Goal: Task Accomplishment & Management: Use online tool/utility

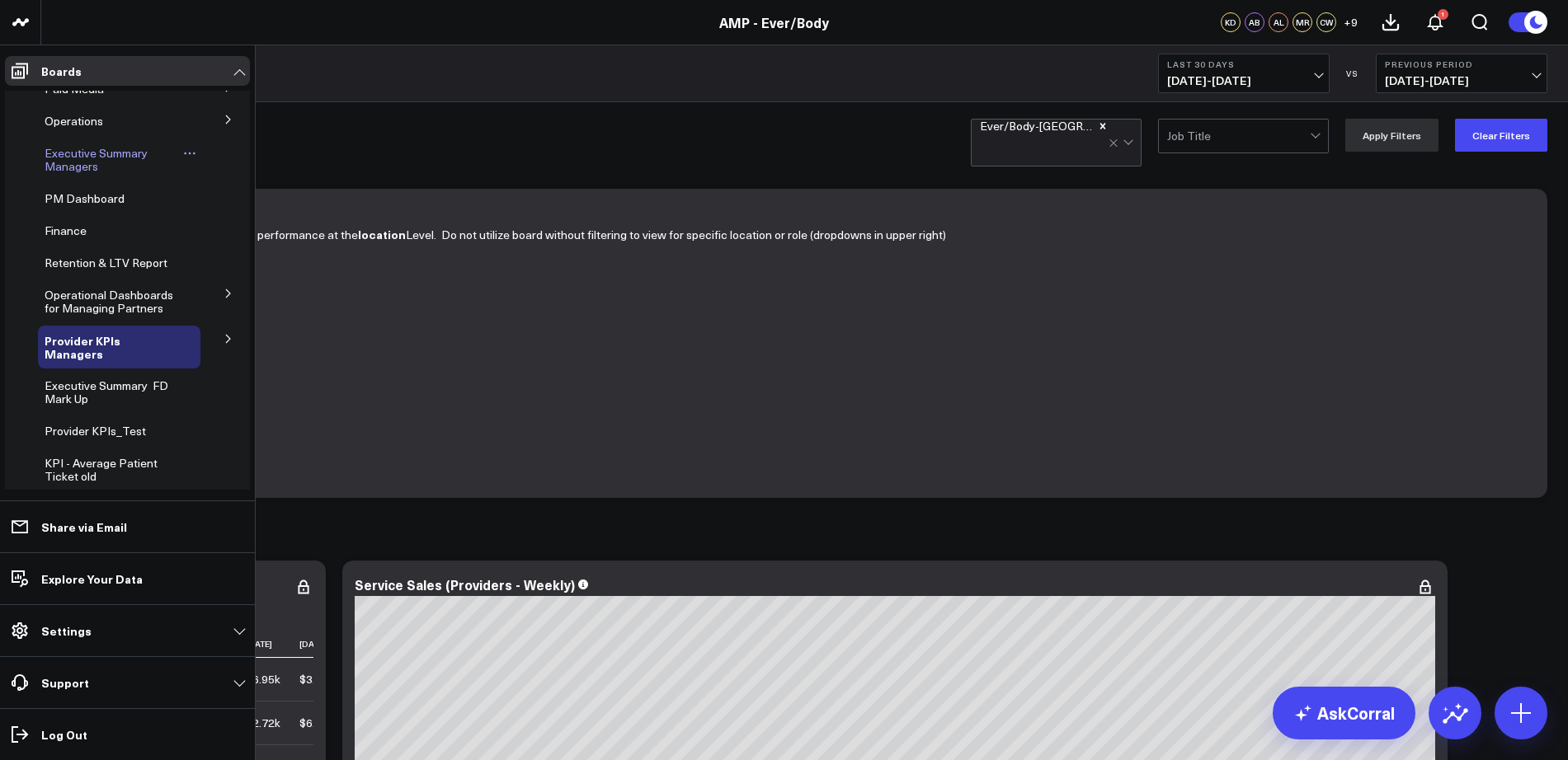
scroll to position [95, 0]
click at [223, 339] on icon at bounding box center [228, 338] width 10 height 10
click at [110, 386] on span "Provider KPIs" at bounding box center [90, 381] width 72 height 16
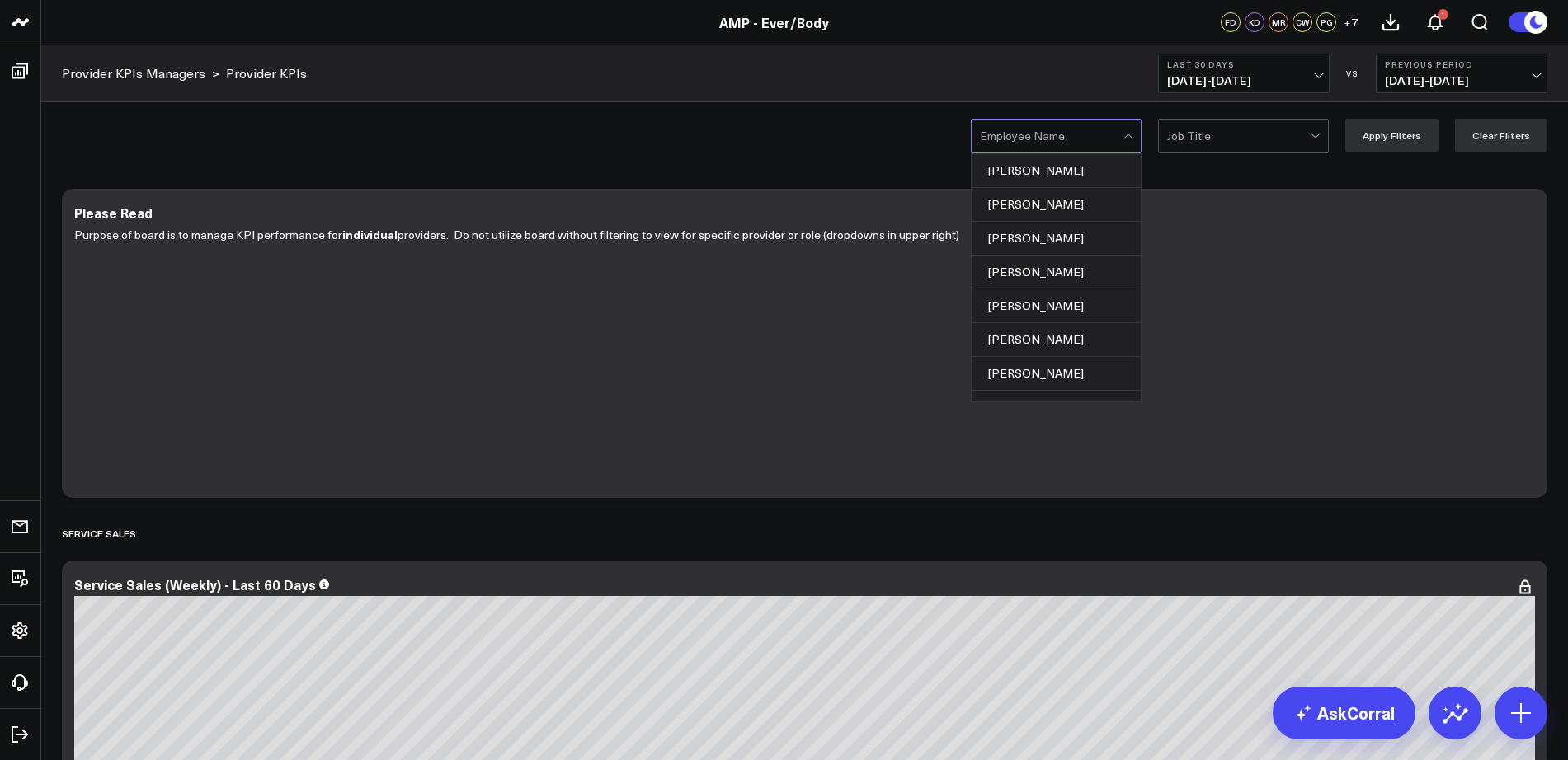
click at [1071, 130] on div at bounding box center [1051, 136] width 142 height 33
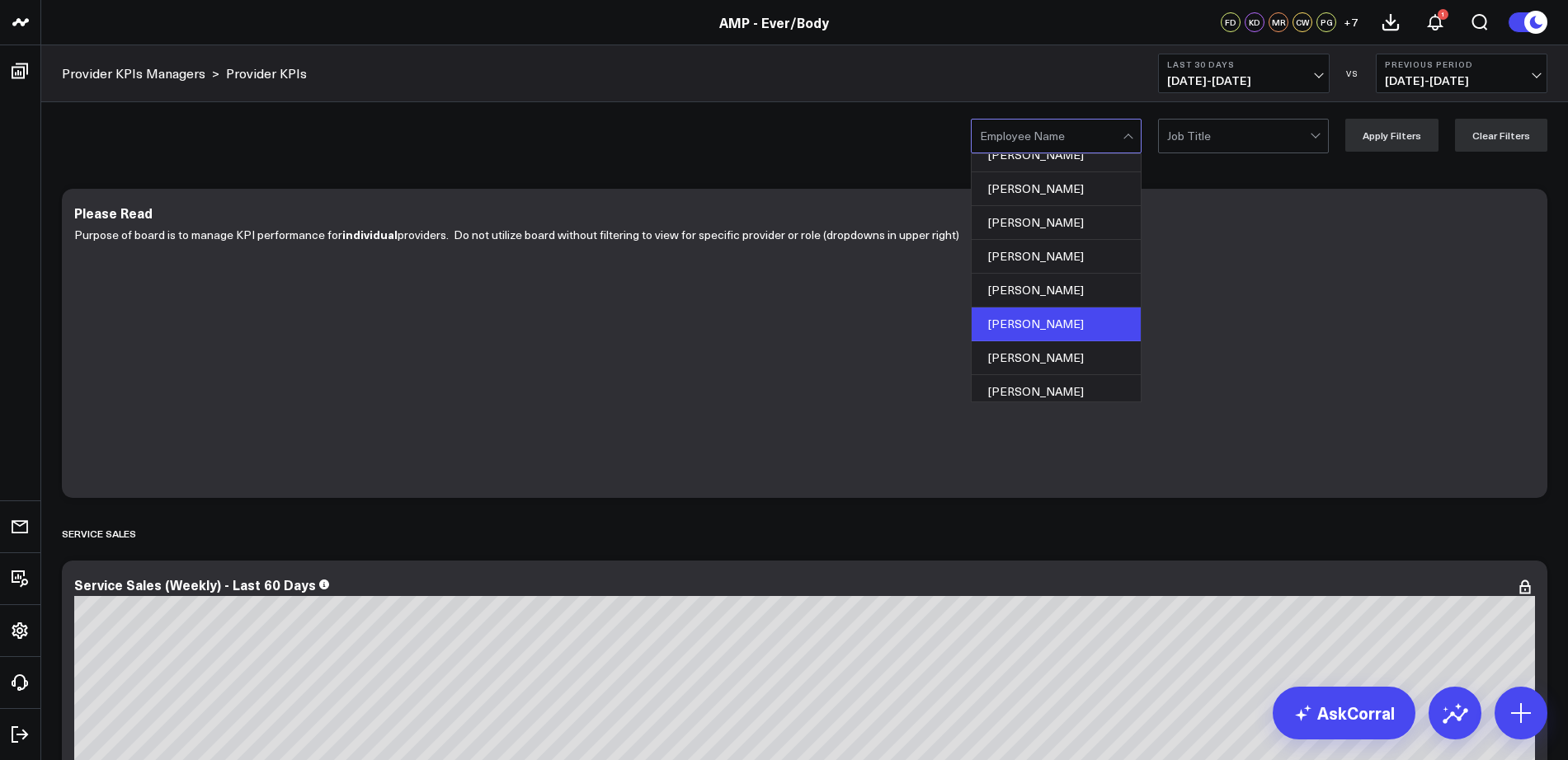
click at [1067, 323] on div "[PERSON_NAME]" at bounding box center [1055, 324] width 169 height 34
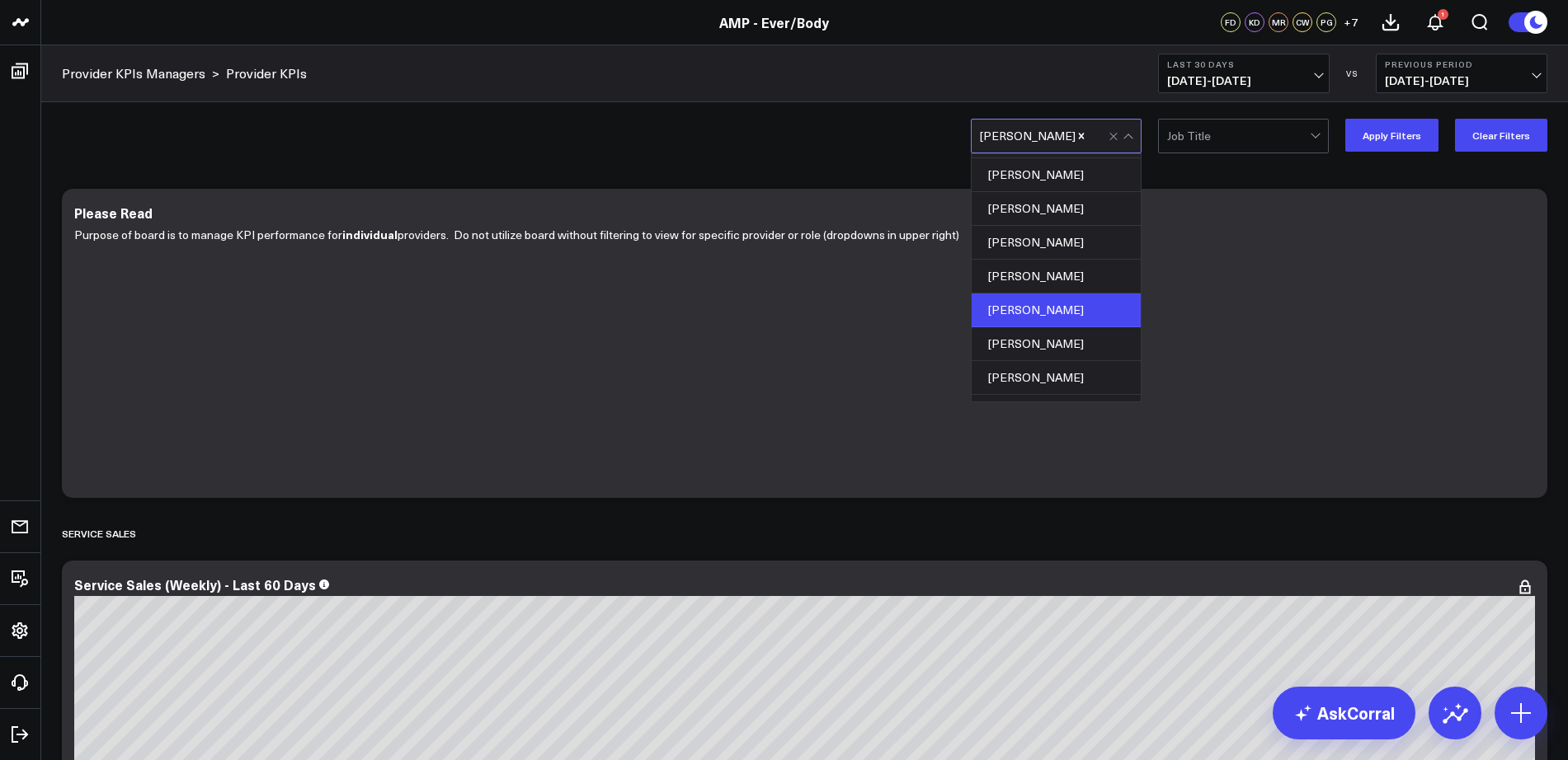
scroll to position [372, 0]
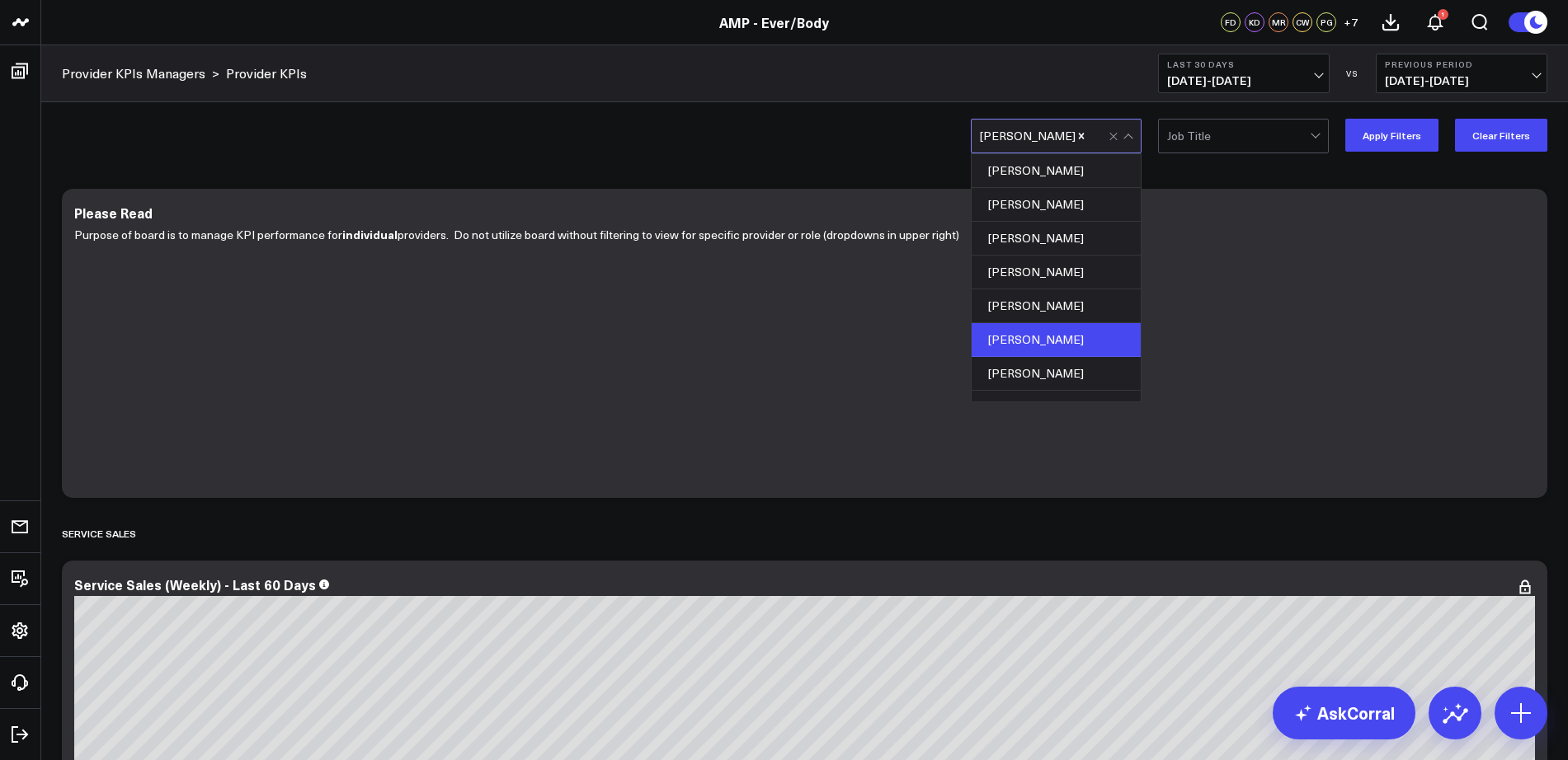
click at [1043, 348] on div "[PERSON_NAME]" at bounding box center [1055, 340] width 169 height 34
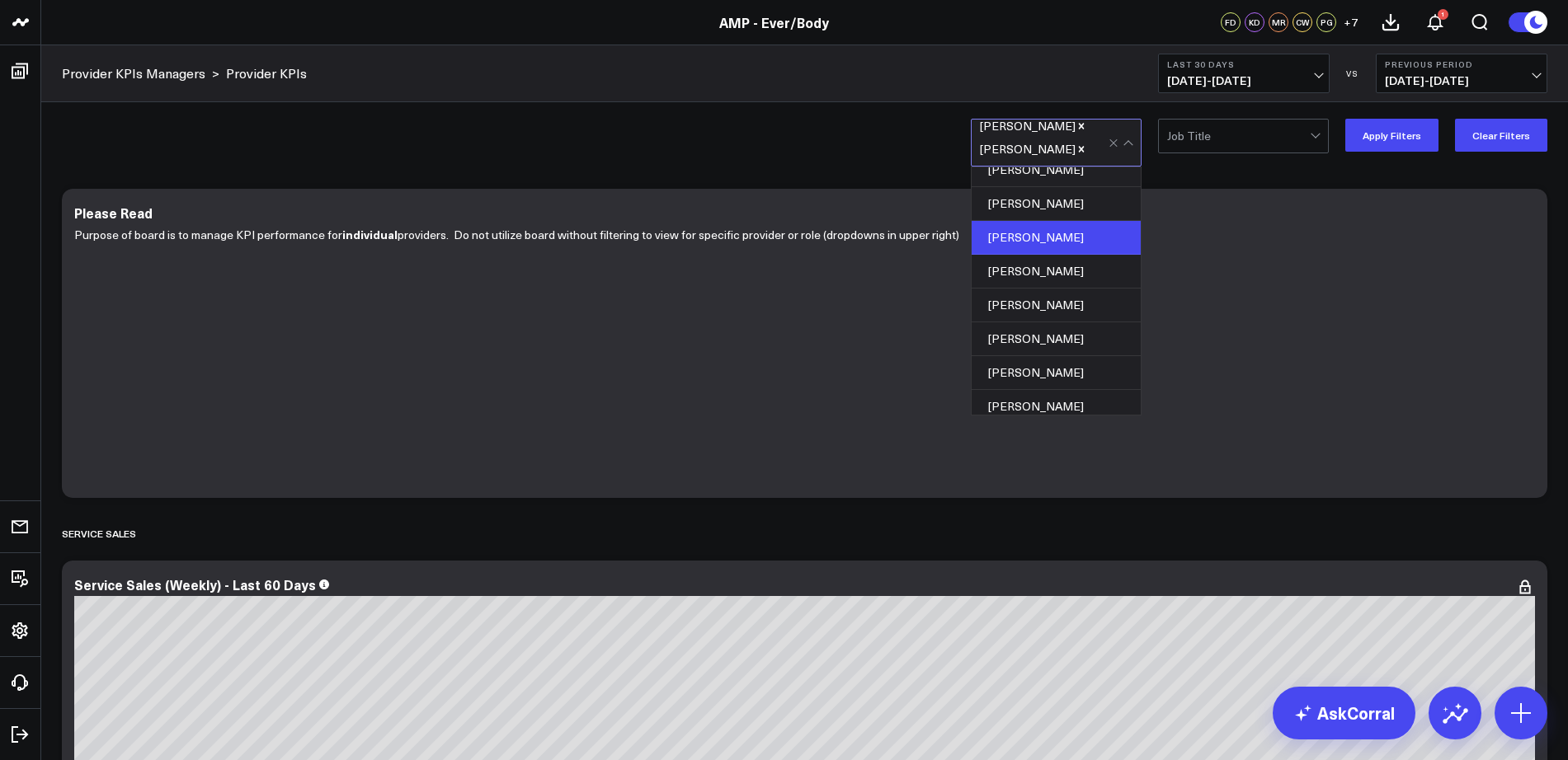
scroll to position [495, 0]
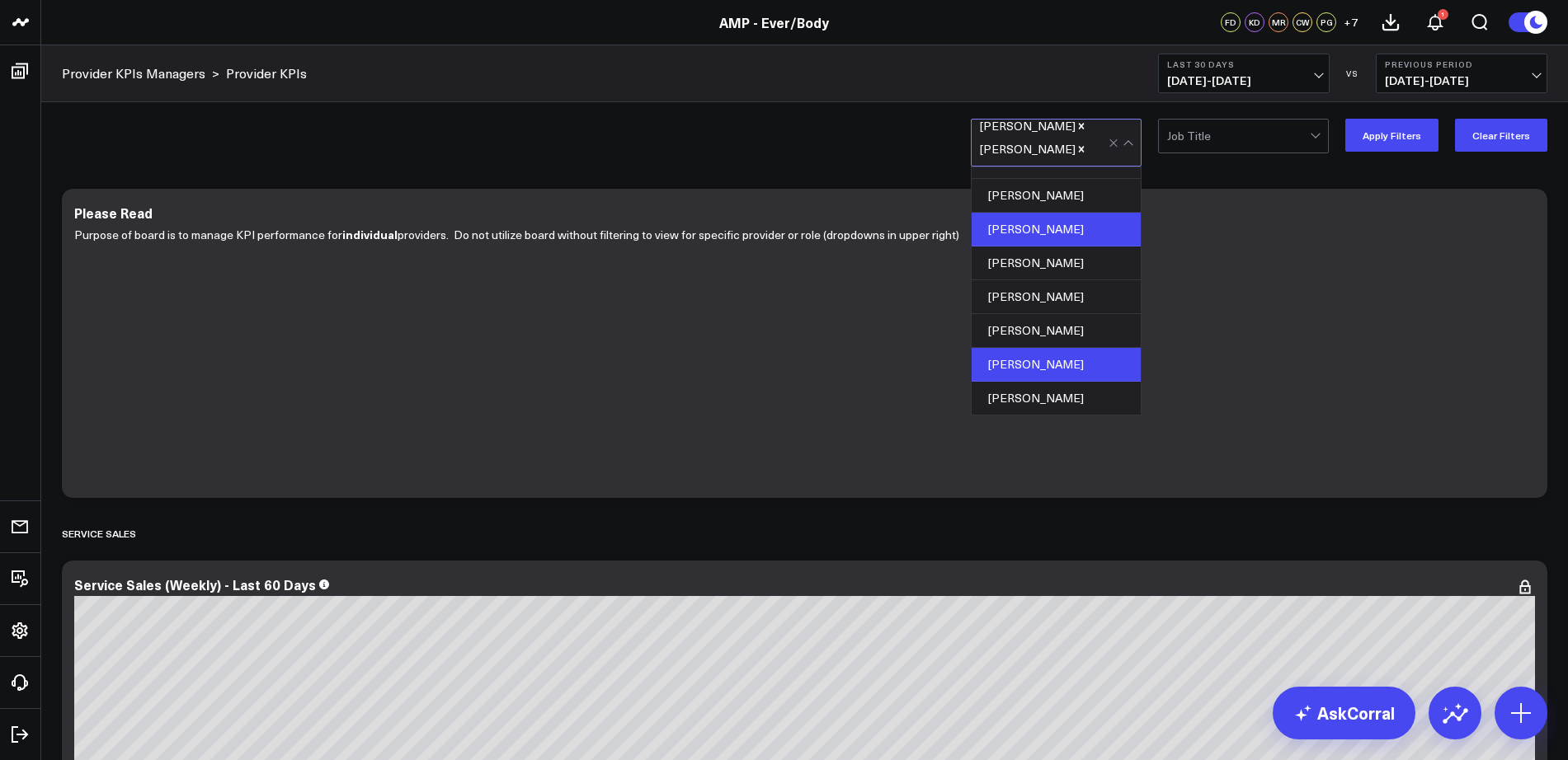
click at [1061, 360] on div "[PERSON_NAME]" at bounding box center [1055, 364] width 169 height 34
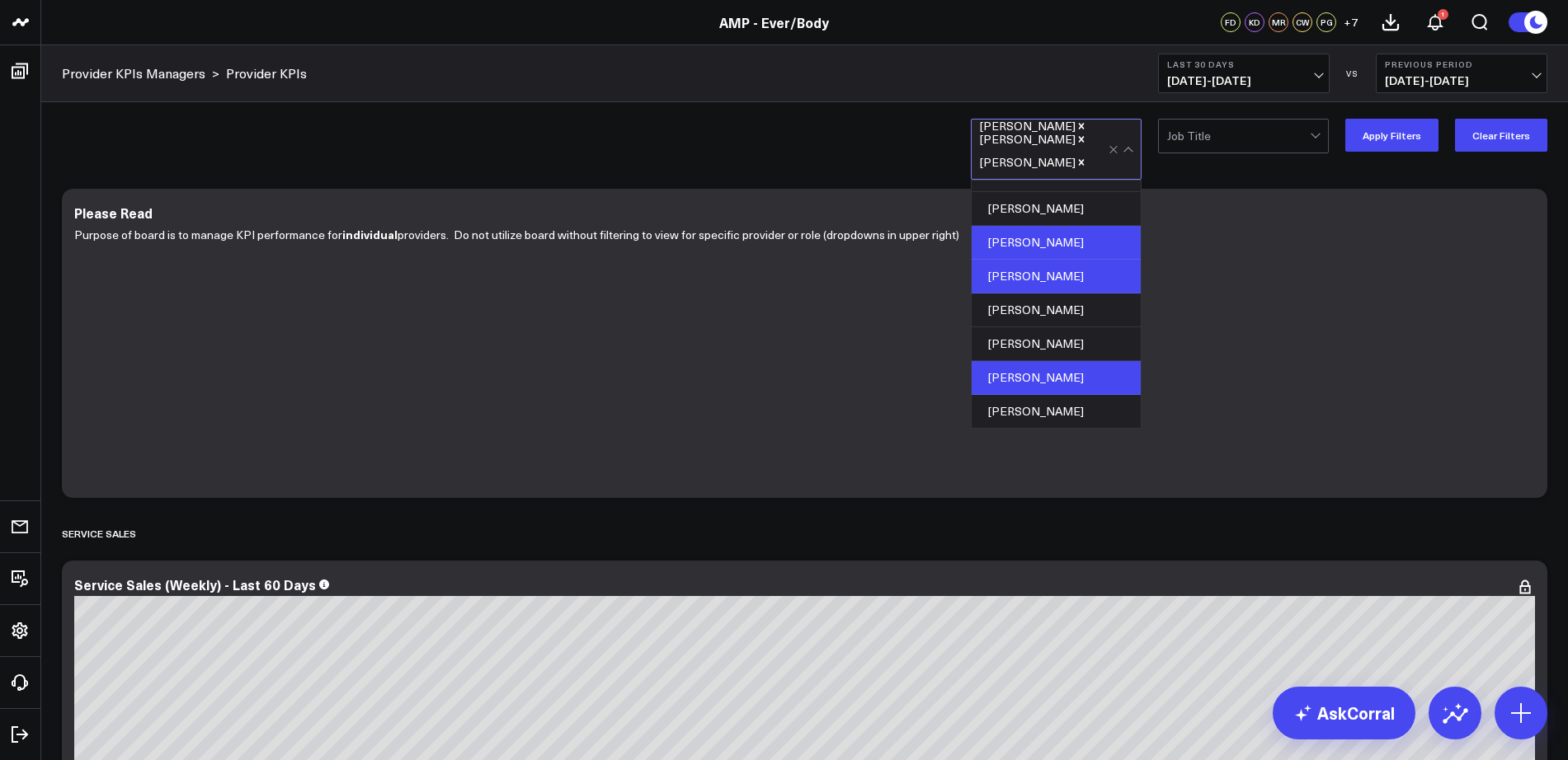
scroll to position [374, 0]
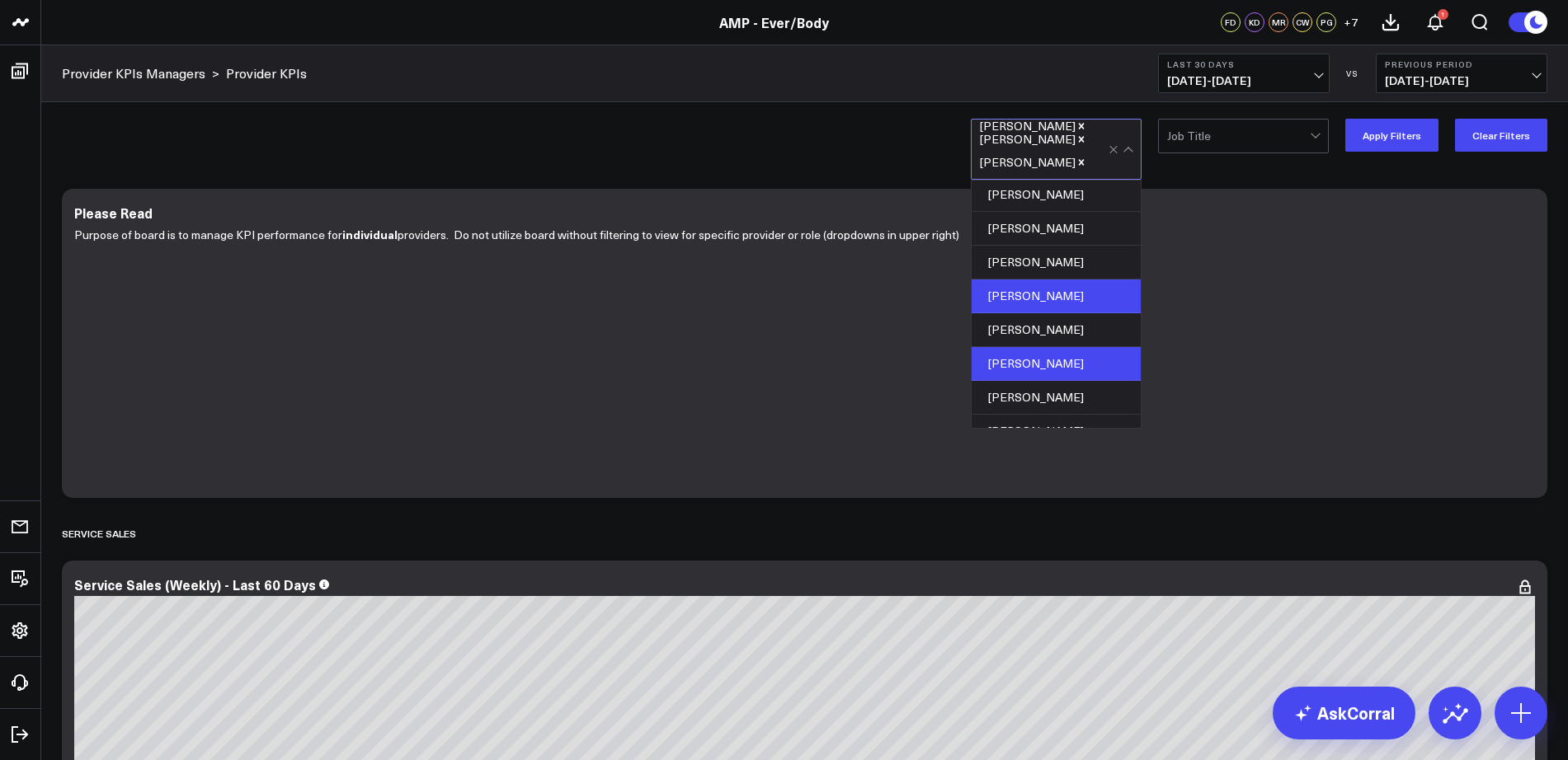
click at [1061, 292] on div "[PERSON_NAME]" at bounding box center [1055, 297] width 169 height 34
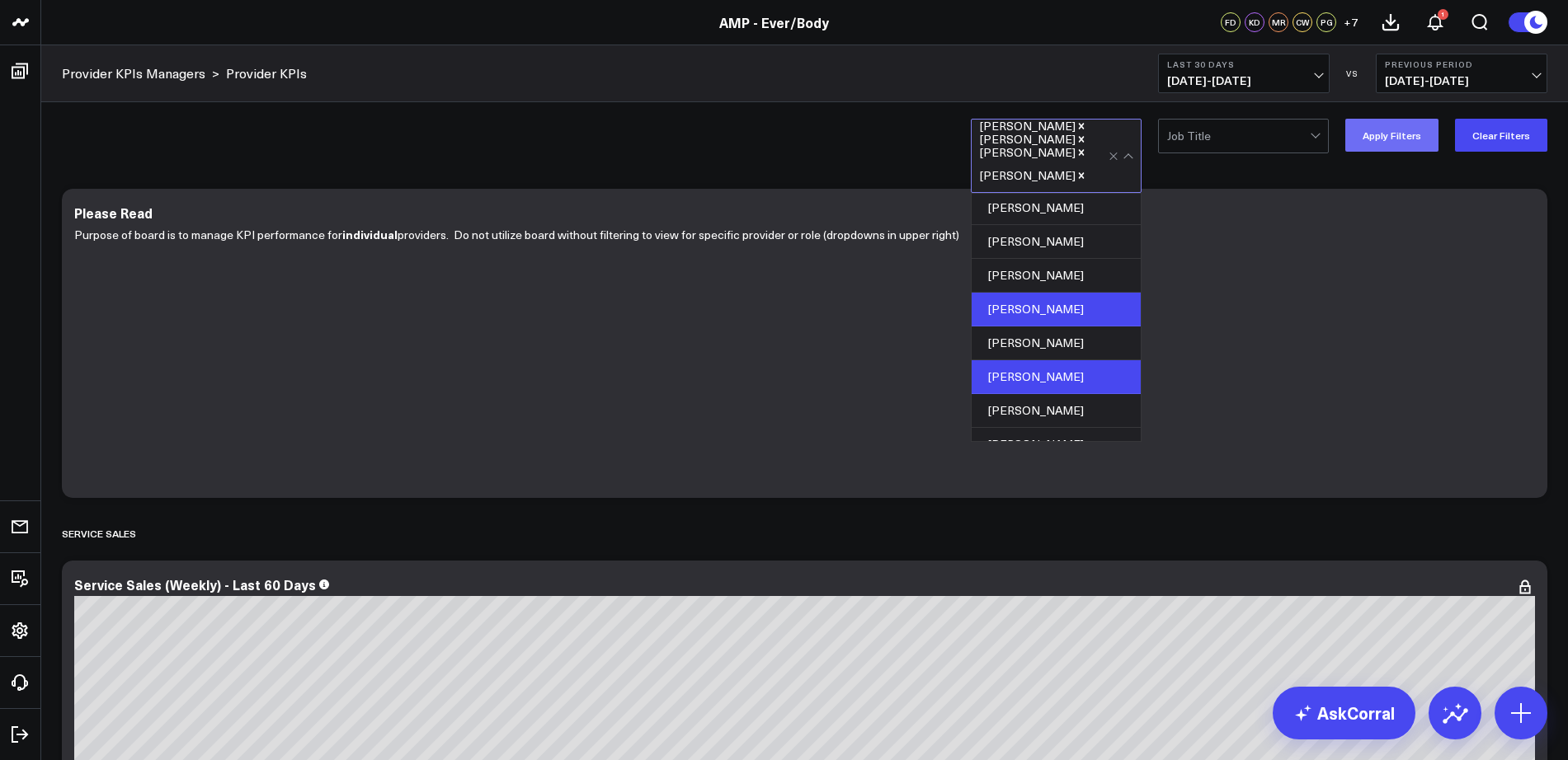
click at [1387, 133] on button "Apply Filters" at bounding box center [1391, 135] width 93 height 33
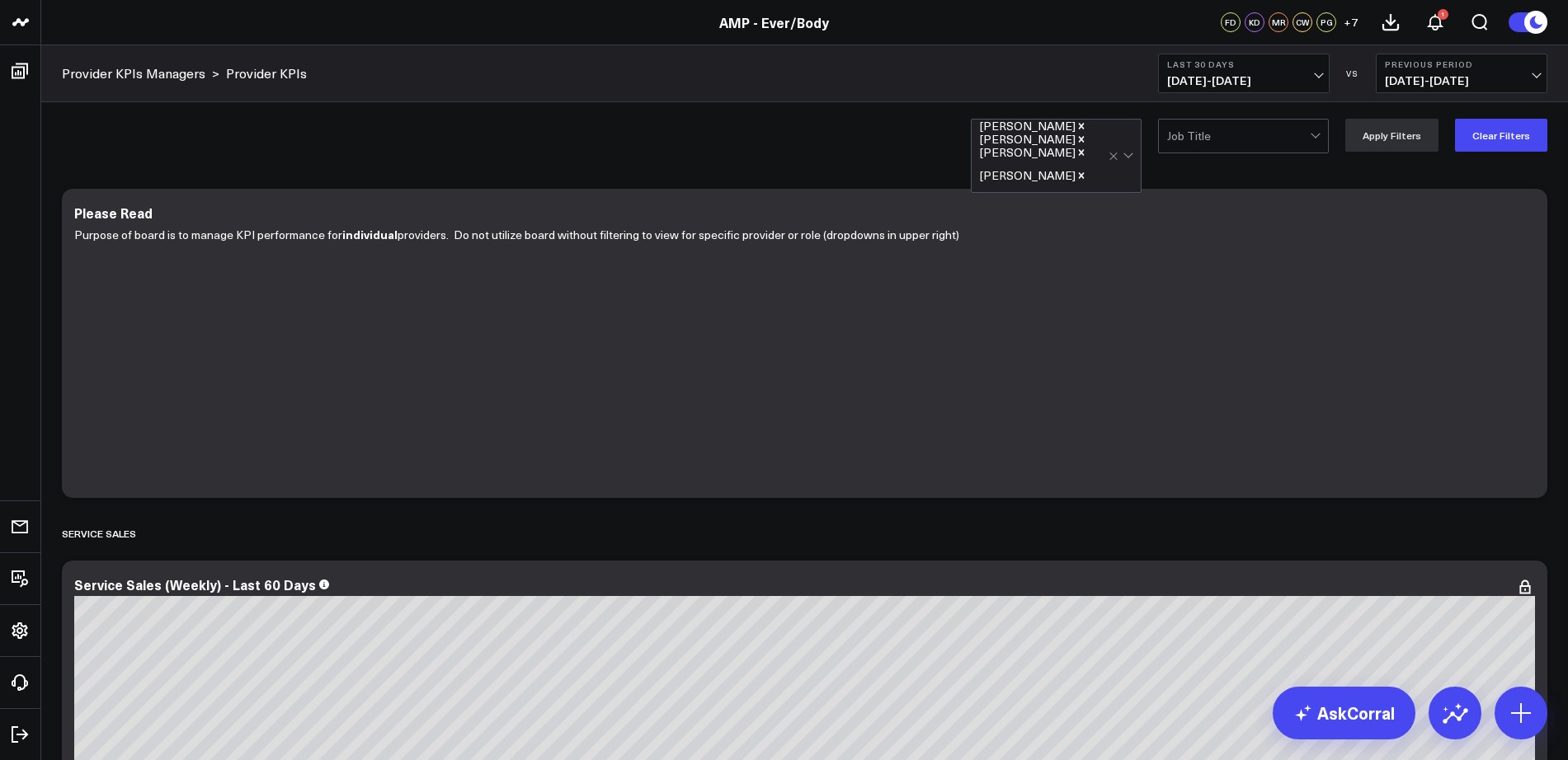
scroll to position [108, 0]
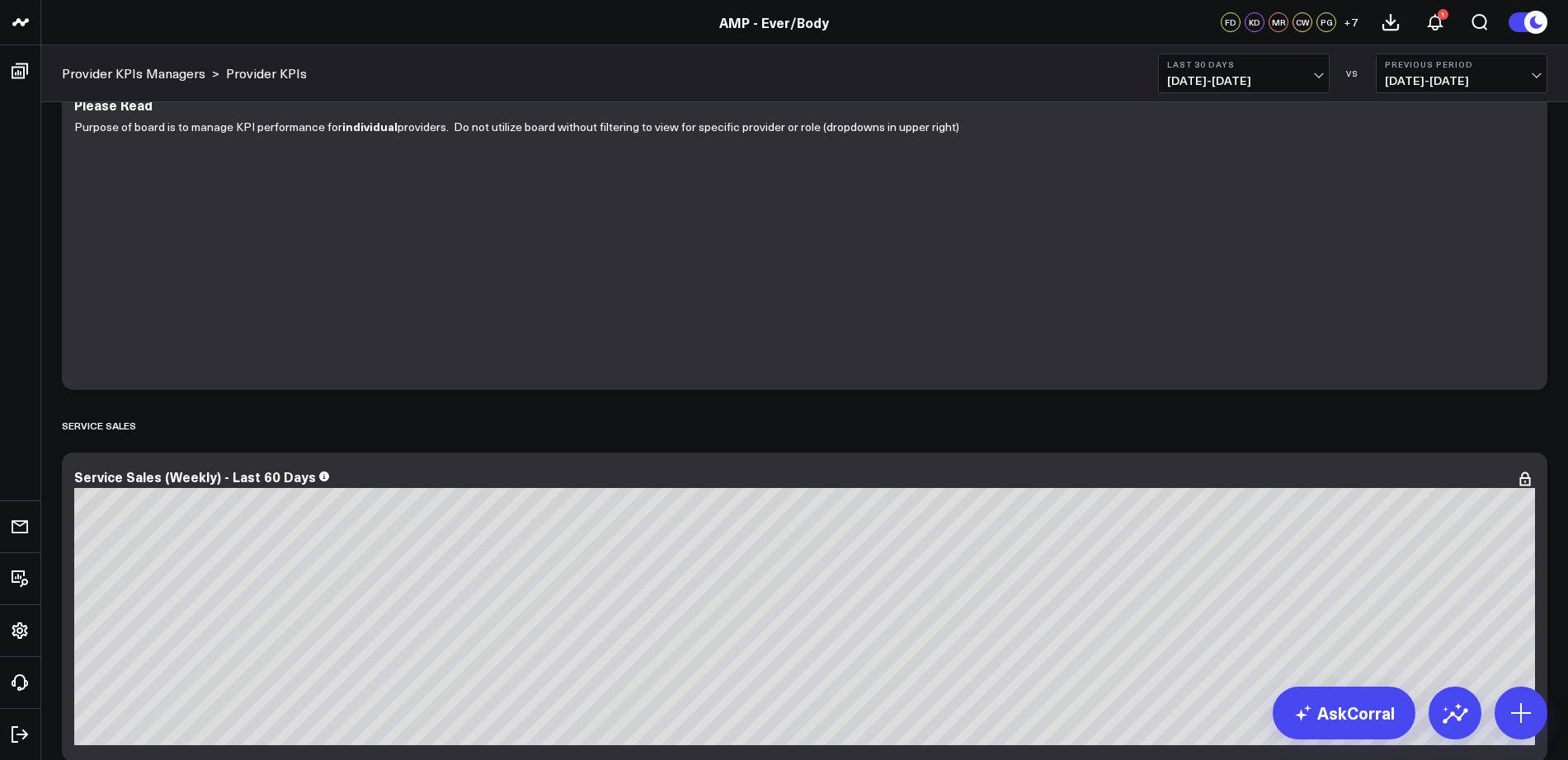
click at [1523, 22] on button at bounding box center [1527, 22] width 40 height 22
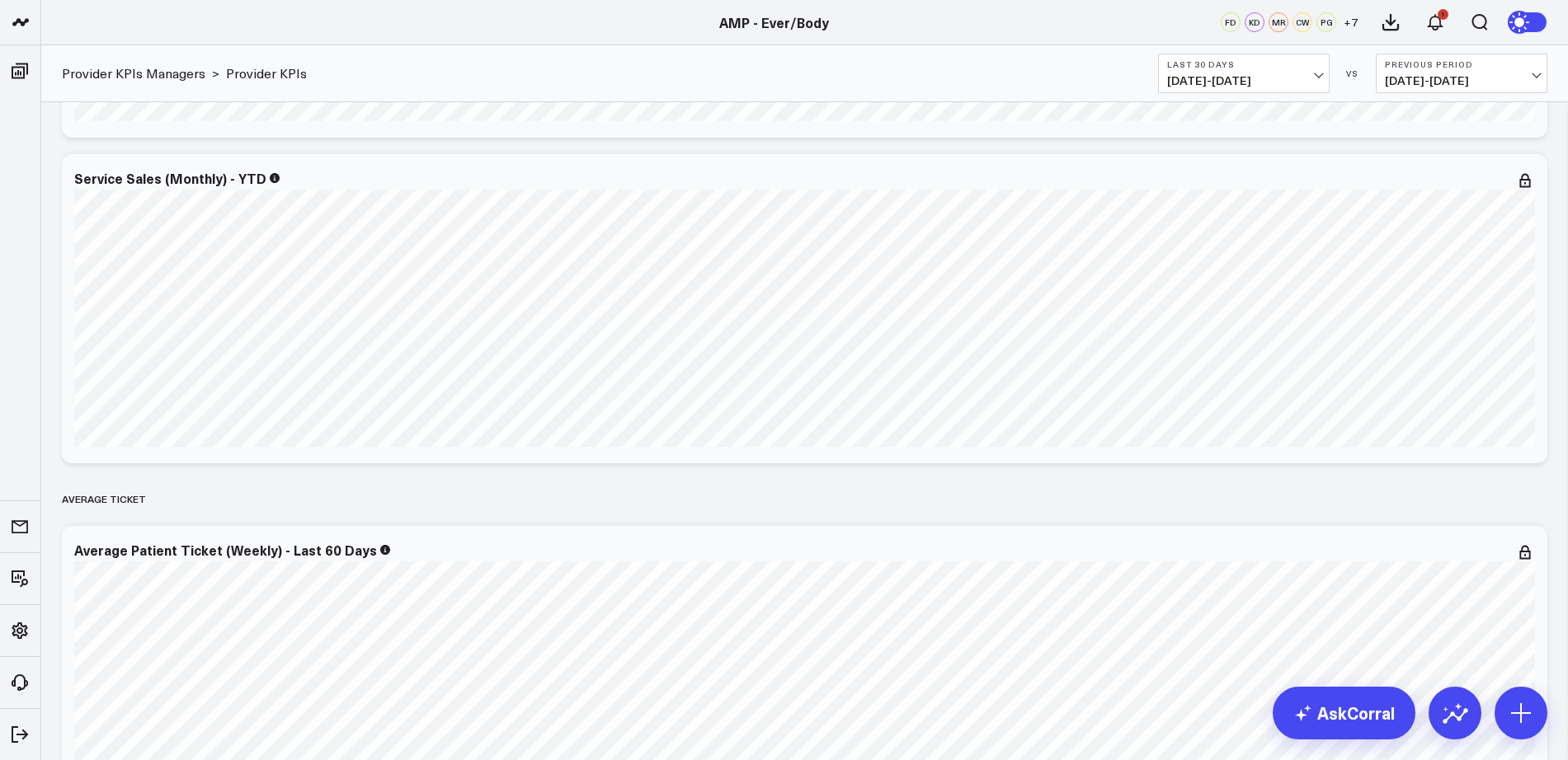
scroll to position [0, 0]
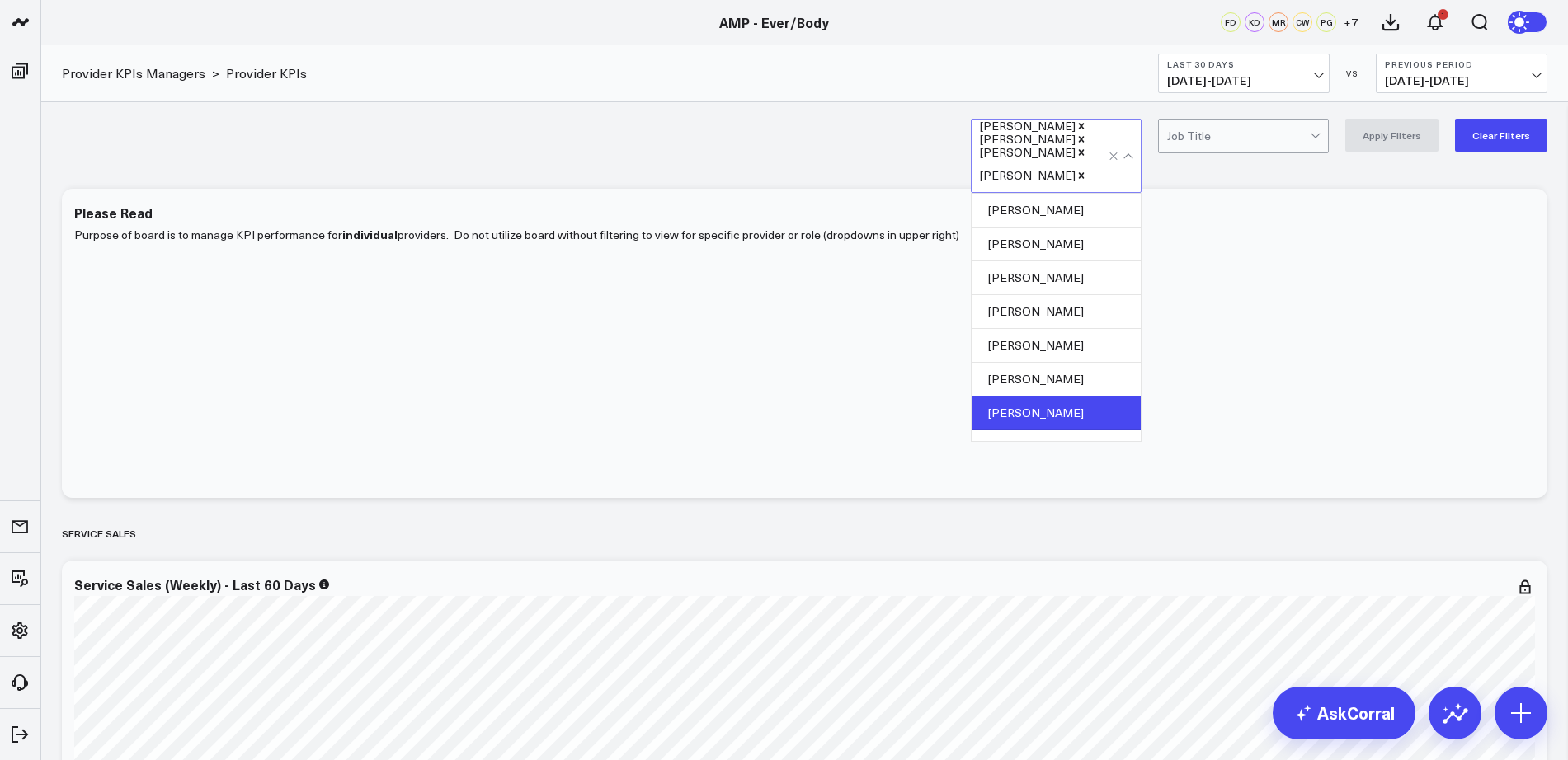
click at [1134, 163] on div at bounding box center [1122, 155] width 28 height 73
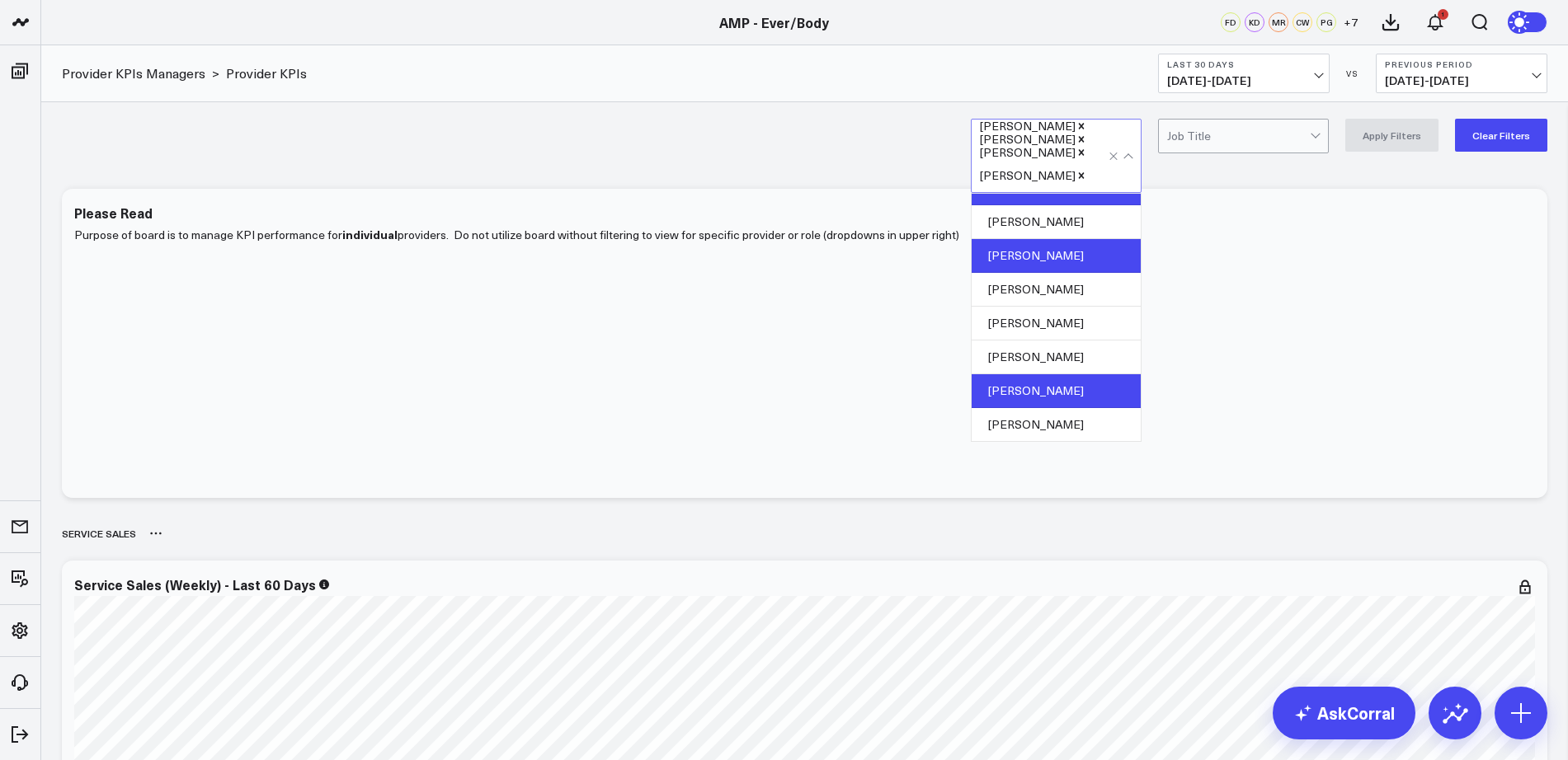
scroll to position [155, 0]
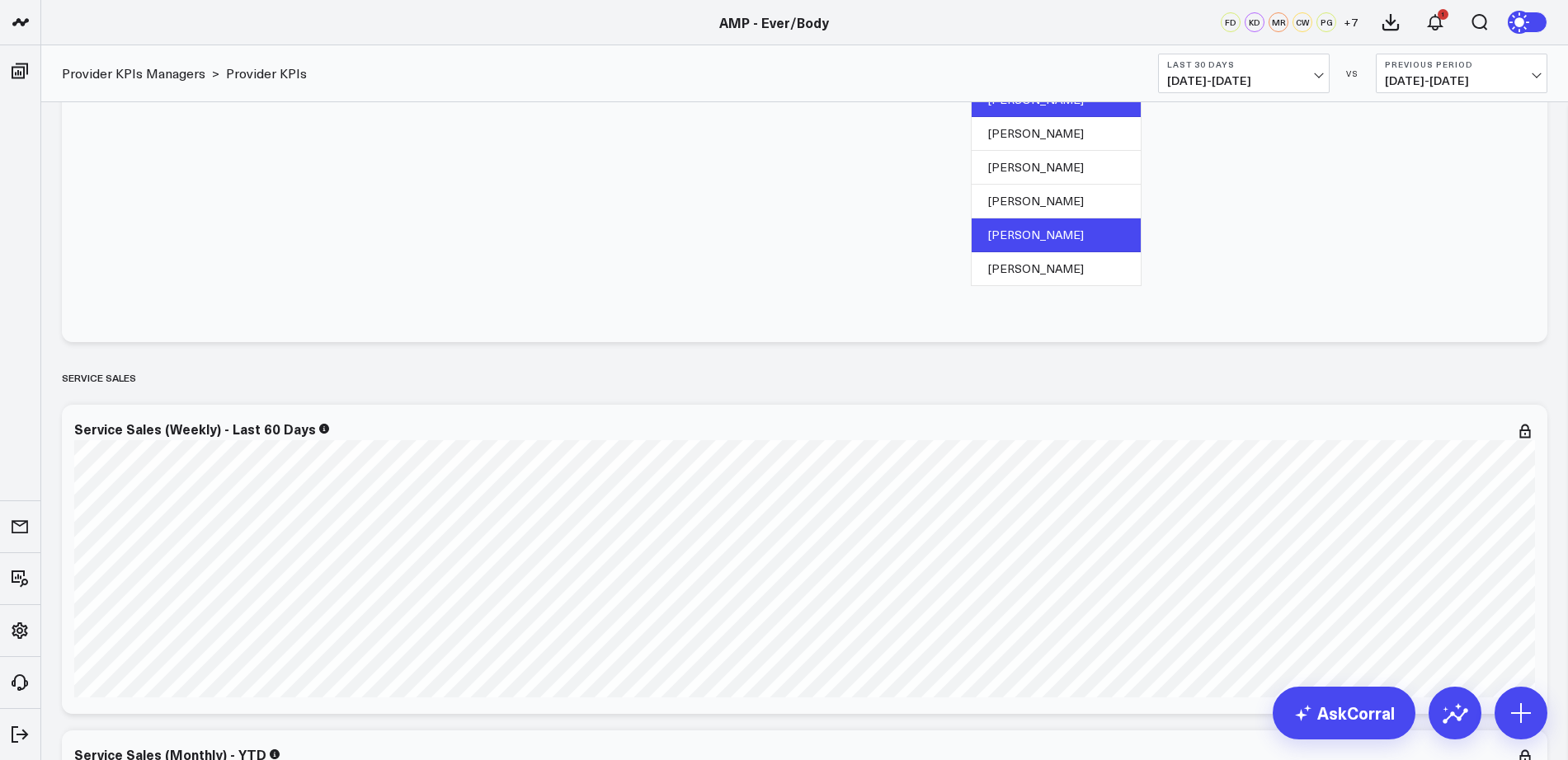
click at [1080, 234] on div "[PERSON_NAME]" at bounding box center [1055, 235] width 169 height 34
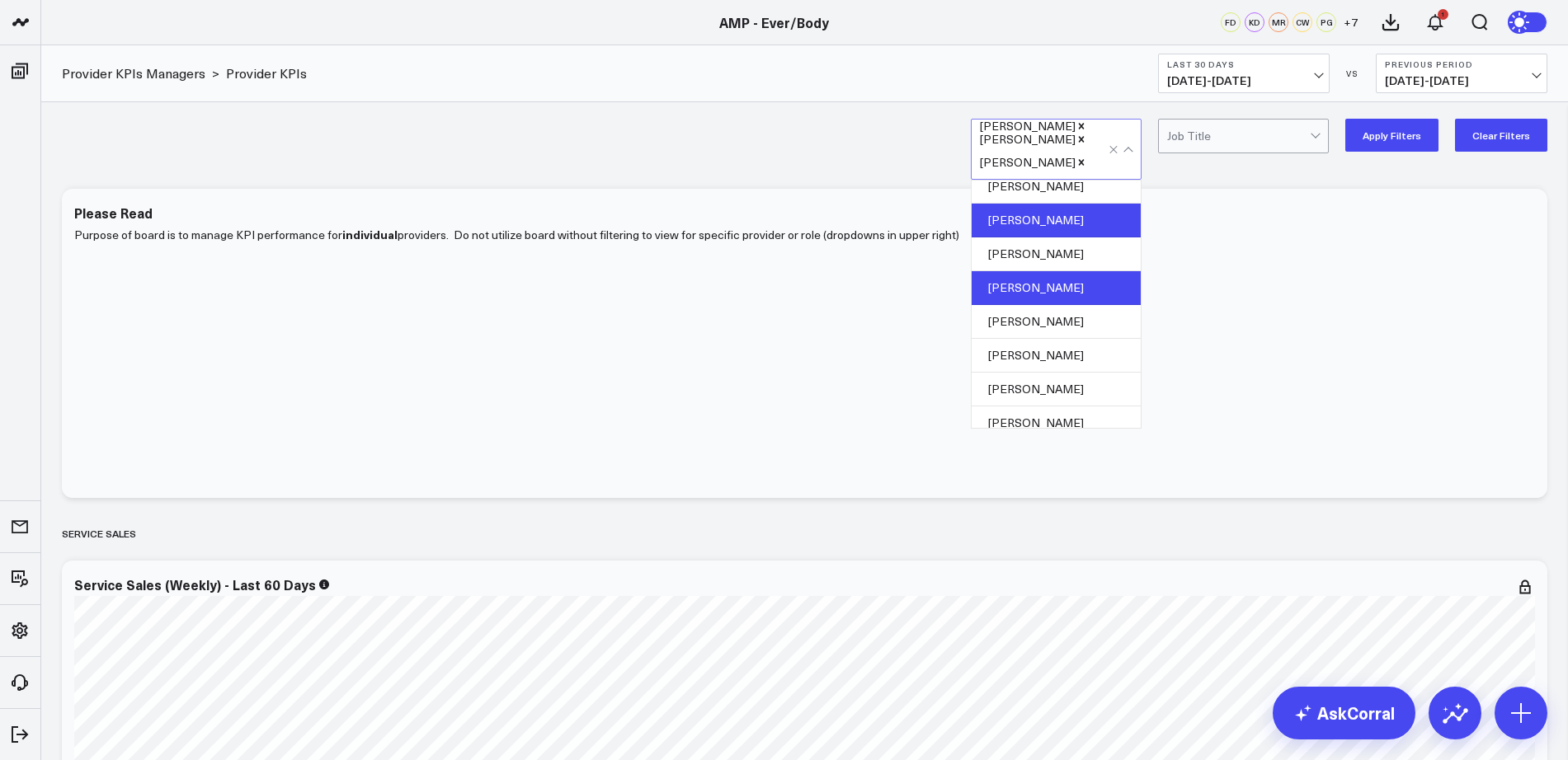
scroll to position [495, 0]
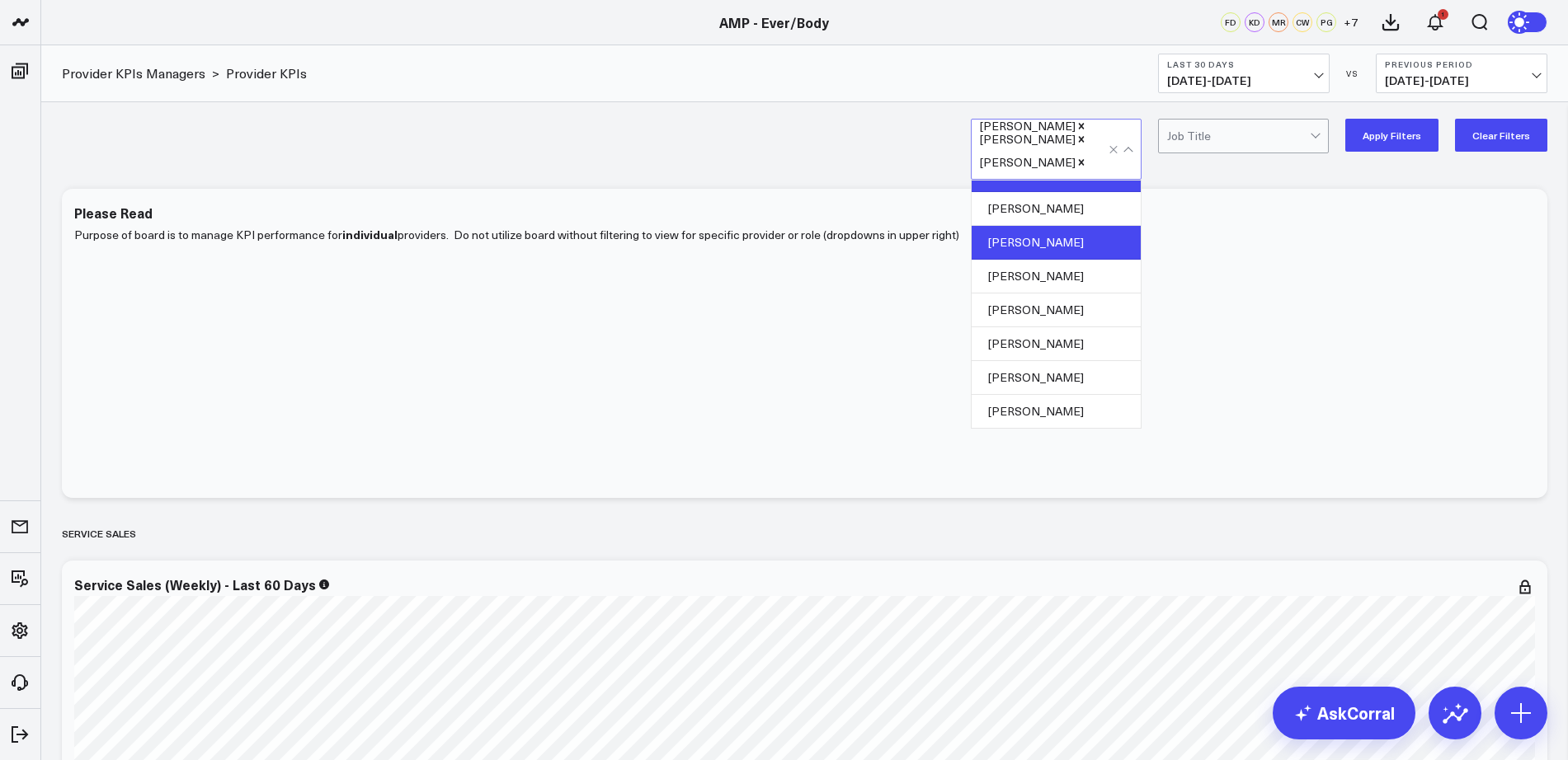
click at [1381, 125] on button "Apply Filters" at bounding box center [1391, 135] width 93 height 33
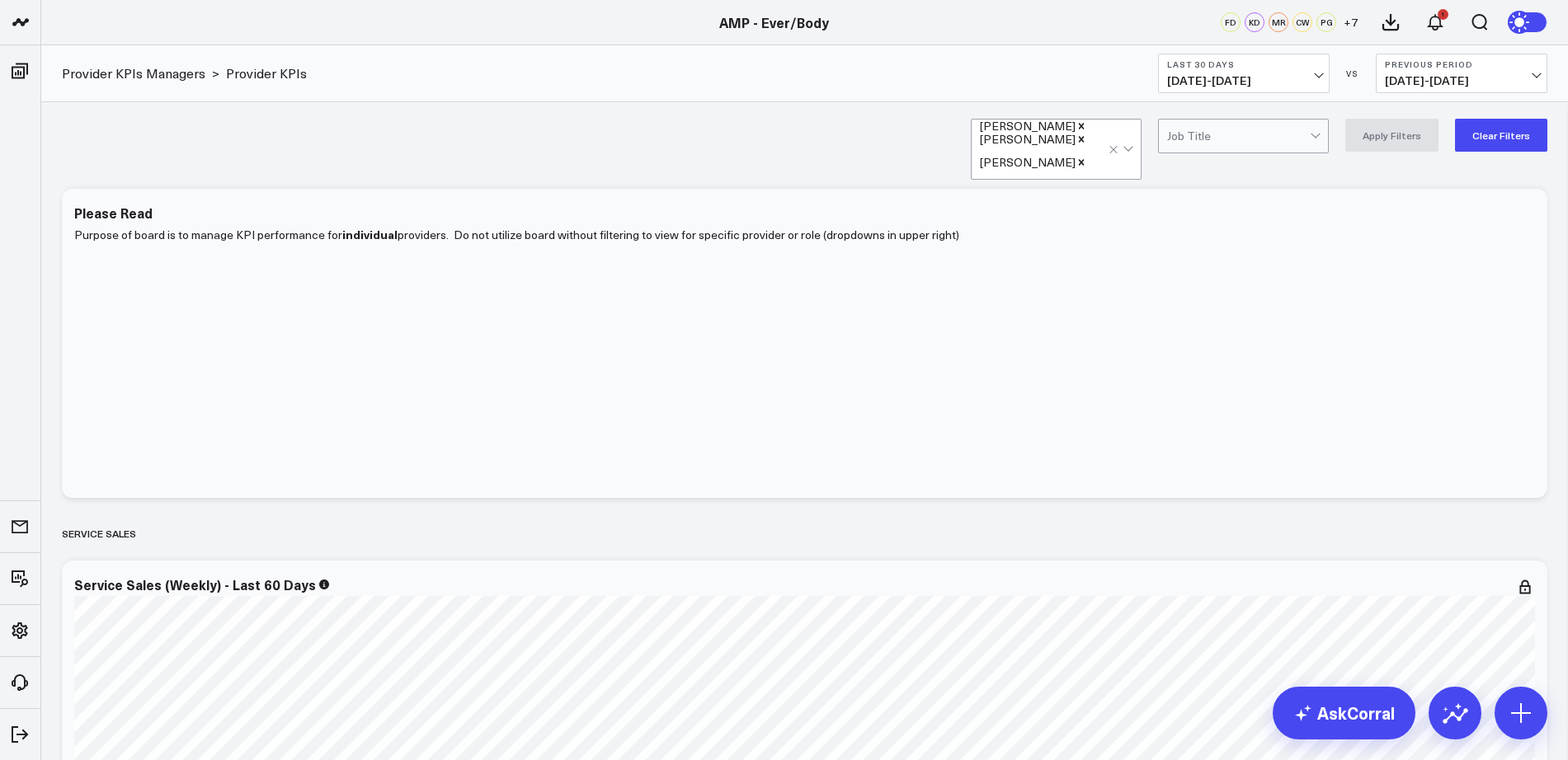
click at [1135, 155] on div at bounding box center [1122, 149] width 28 height 59
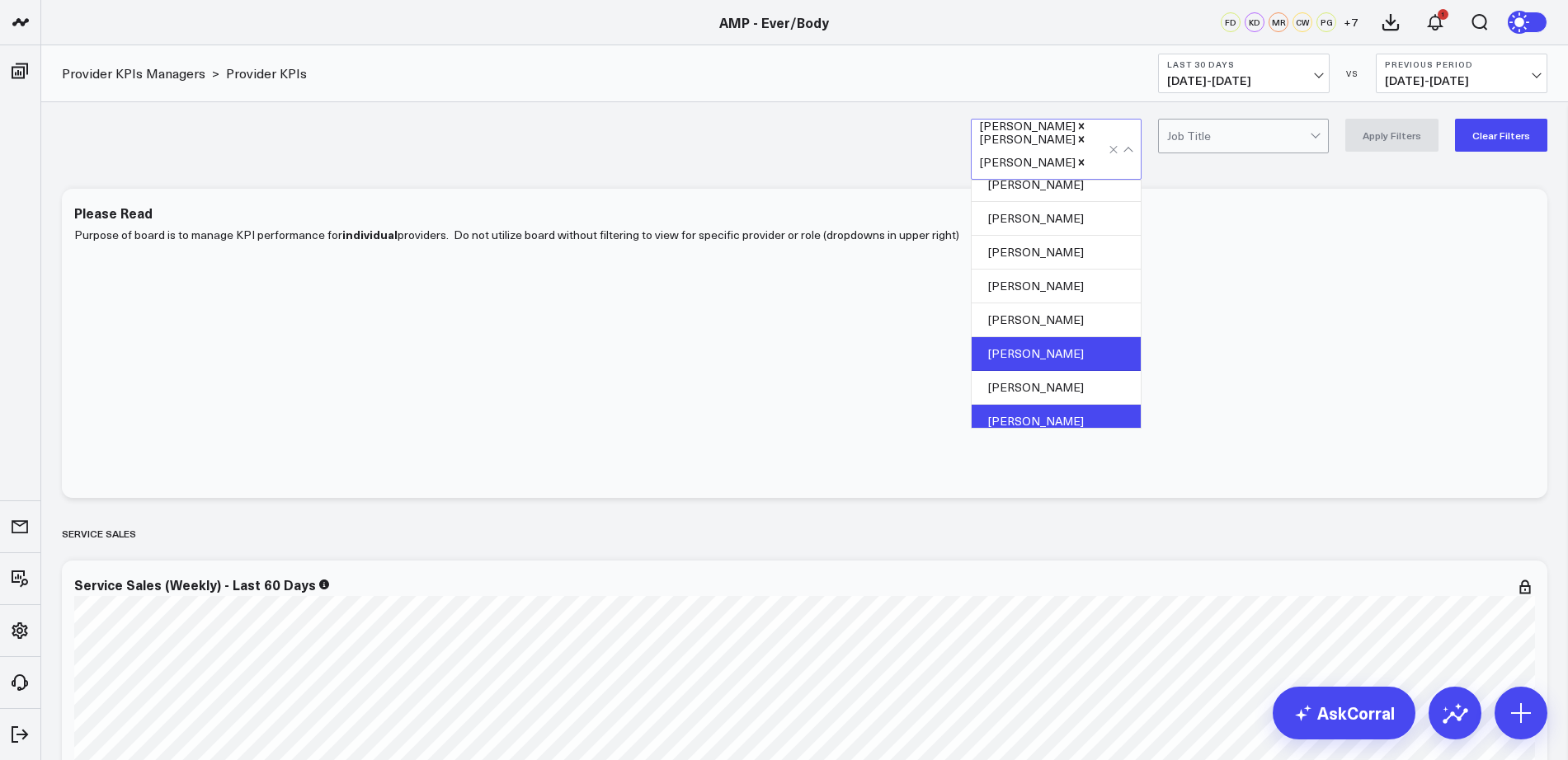
scroll to position [322, 0]
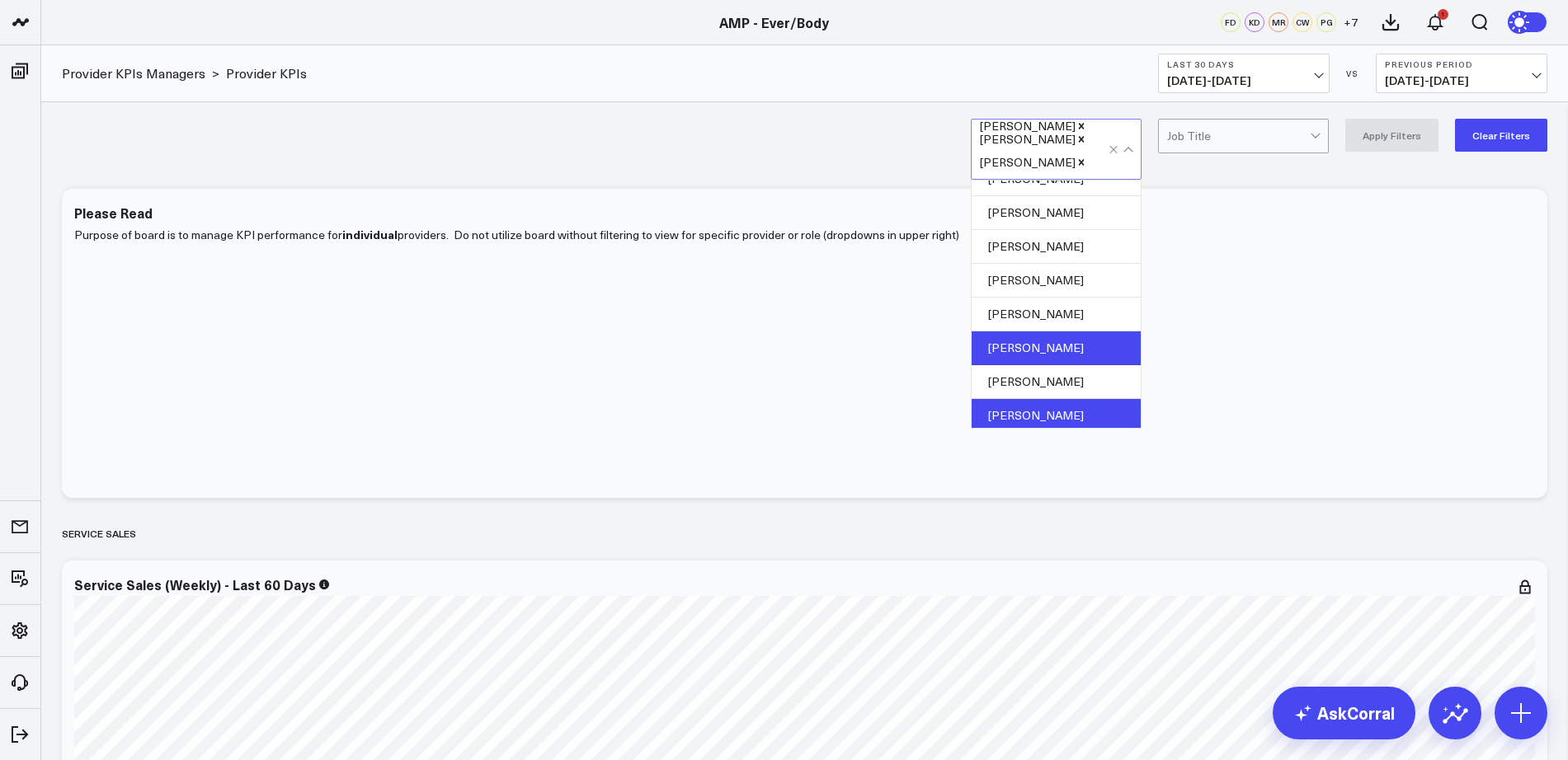
click at [1072, 351] on div "[PERSON_NAME]" at bounding box center [1055, 348] width 169 height 34
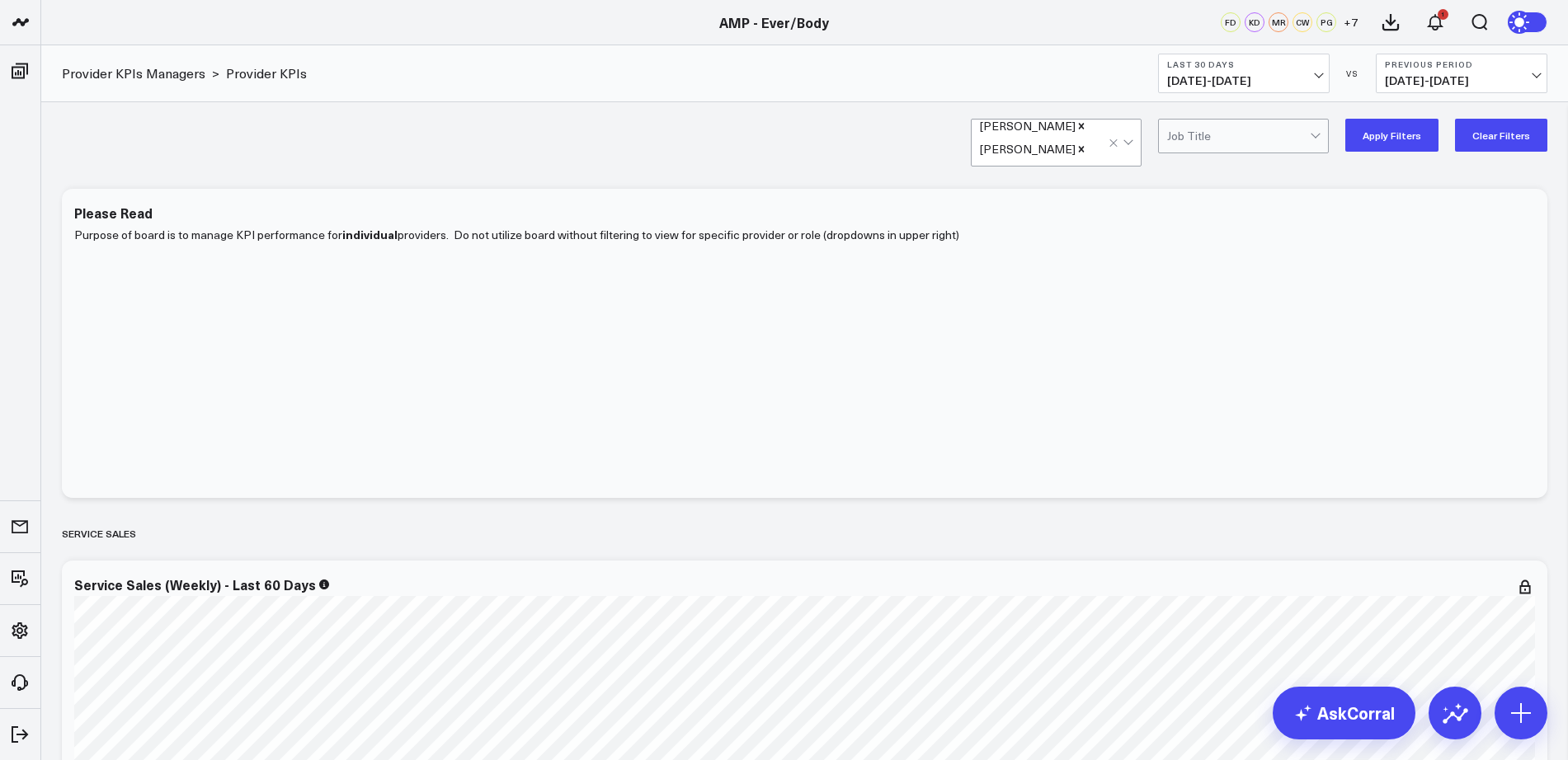
click at [1391, 143] on button "Apply Filters" at bounding box center [1391, 135] width 93 height 33
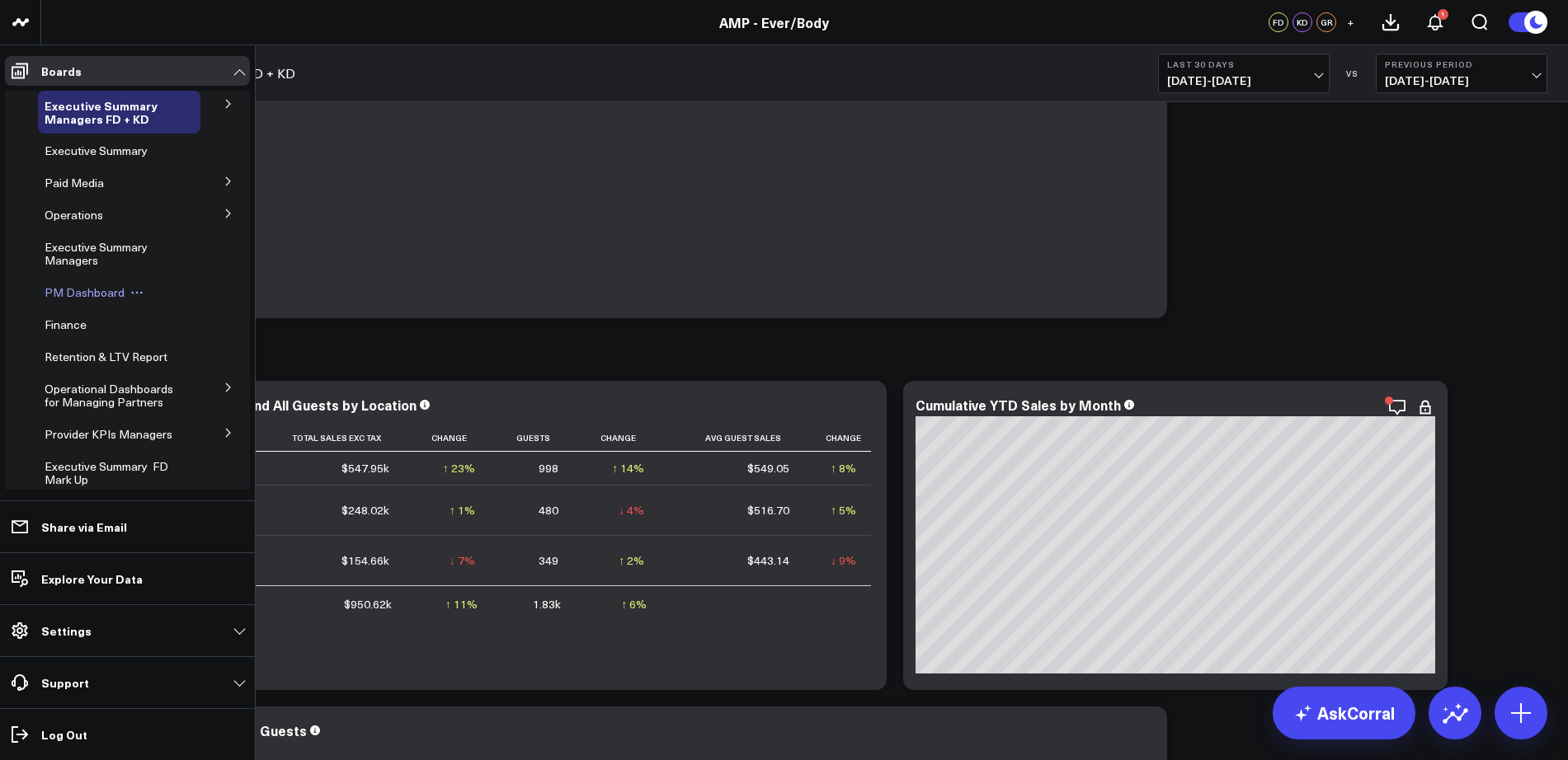
scroll to position [104, 0]
